Goal: Task Accomplishment & Management: Manage account settings

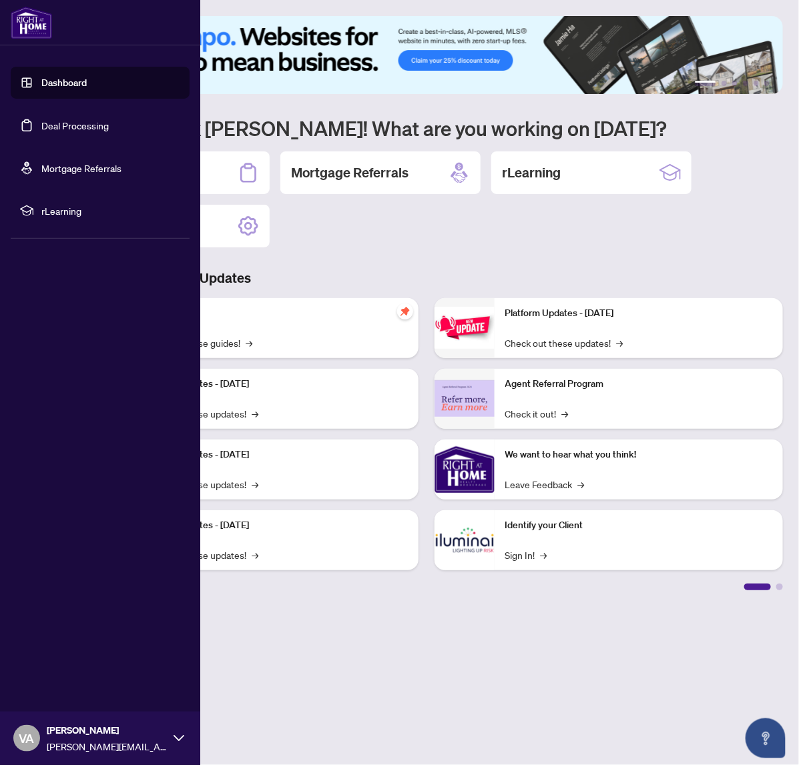
click at [84, 127] on link "Deal Processing" at bounding box center [74, 125] width 67 height 12
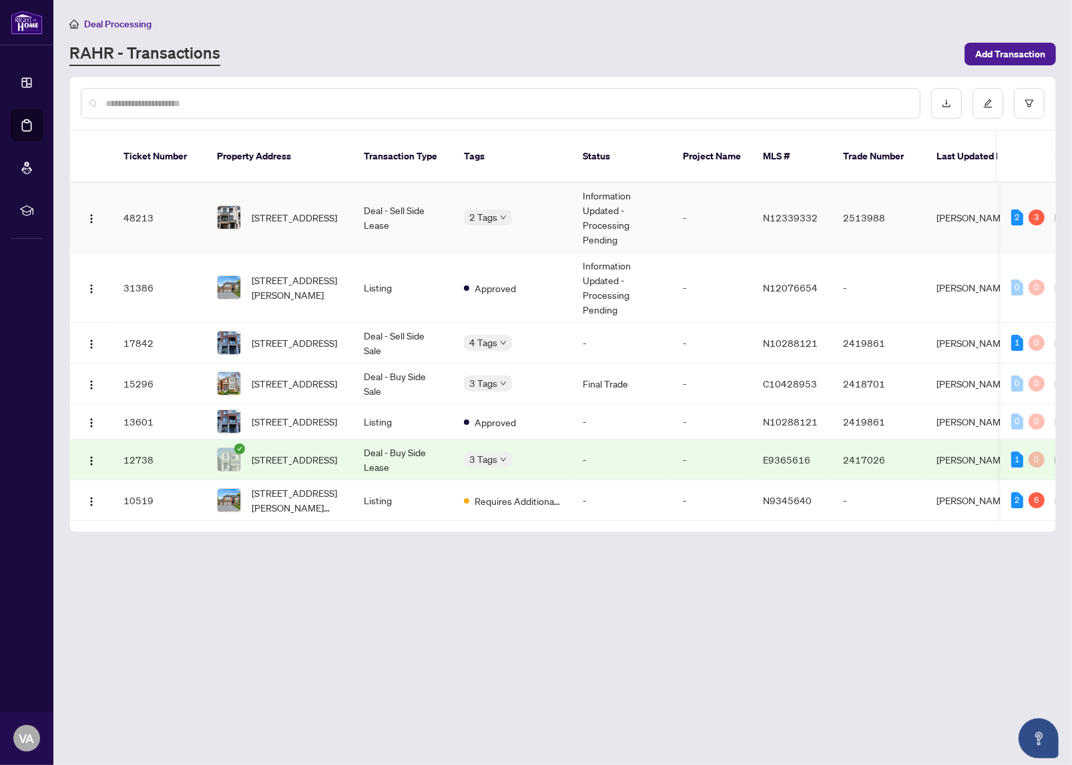
click at [598, 206] on td "Information Updated - Processing Pending" at bounding box center [622, 218] width 100 height 70
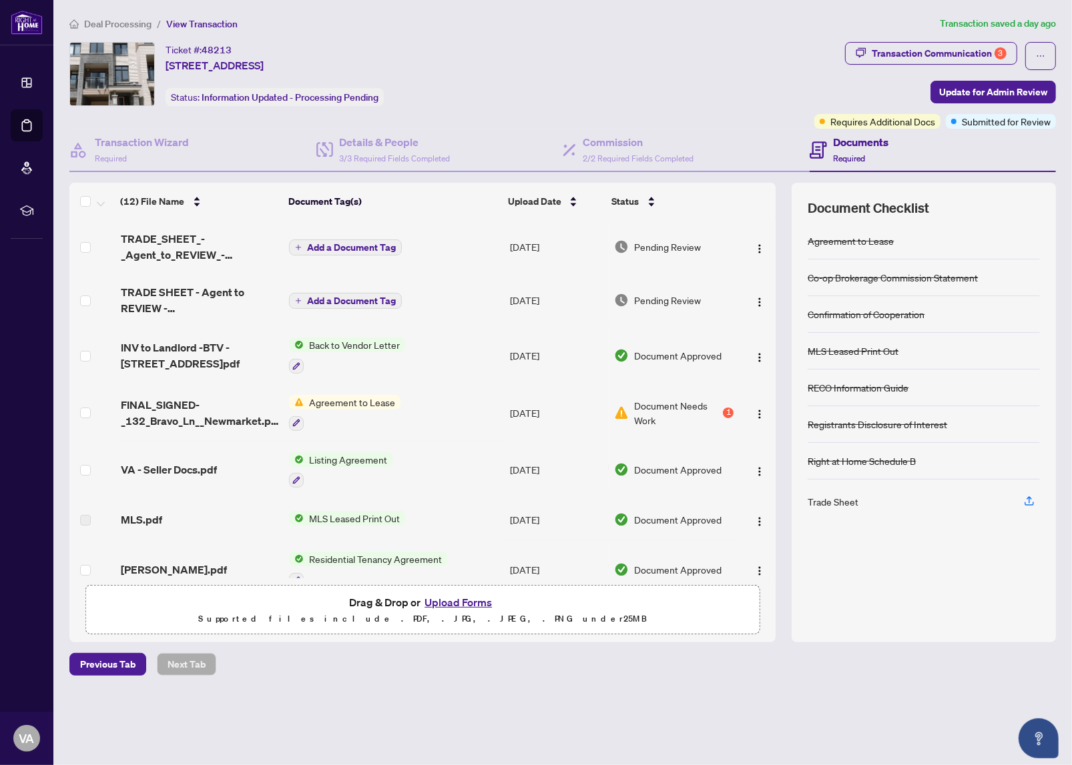
click at [798, 129] on div "Documents Required" at bounding box center [932, 150] width 247 height 43
click at [798, 53] on div "Transaction Communication 3" at bounding box center [939, 53] width 135 height 21
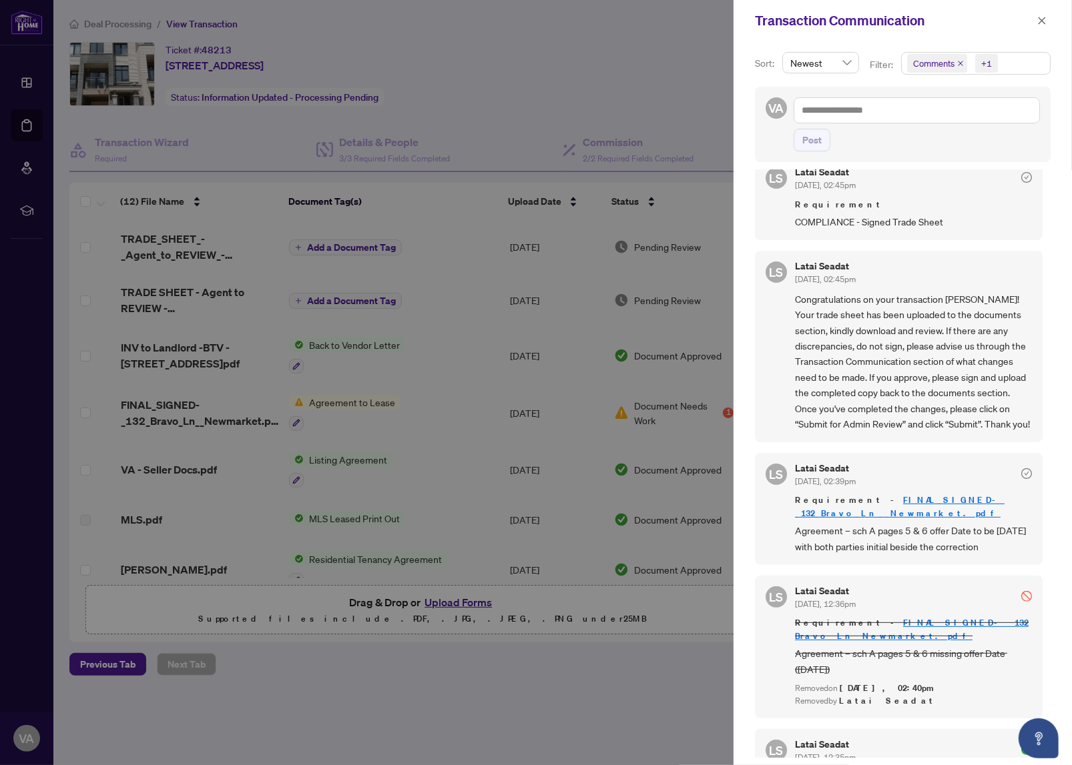
scroll to position [167, 0]
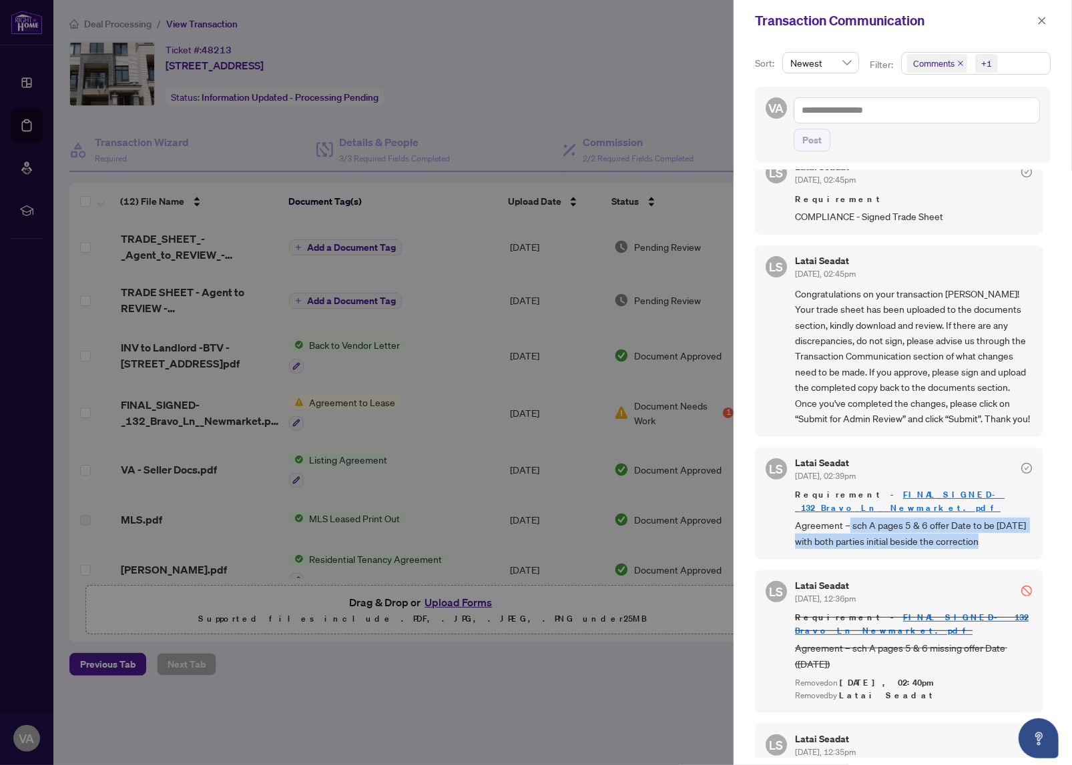
drag, startPoint x: 848, startPoint y: 528, endPoint x: 1005, endPoint y: 541, distance: 158.1
click at [798, 541] on span "Agreement – sch A pages 5 & 6 offer Date to be [DATE] with both parties initial…" at bounding box center [913, 533] width 237 height 31
click at [798, 544] on span "Agreement – sch A pages 5 & 6 offer Date to be [DATE] with both parties initial…" at bounding box center [913, 533] width 237 height 31
drag, startPoint x: 969, startPoint y: 543, endPoint x: 789, endPoint y: 531, distance: 180.5
click at [789, 531] on div "[PERSON_NAME] Seadat [DATE], 02:39pm Requirement - FINAL_SIGNED-_132_Bravo_Ln__…" at bounding box center [899, 504] width 288 height 112
